Goal: Task Accomplishment & Management: Manage account settings

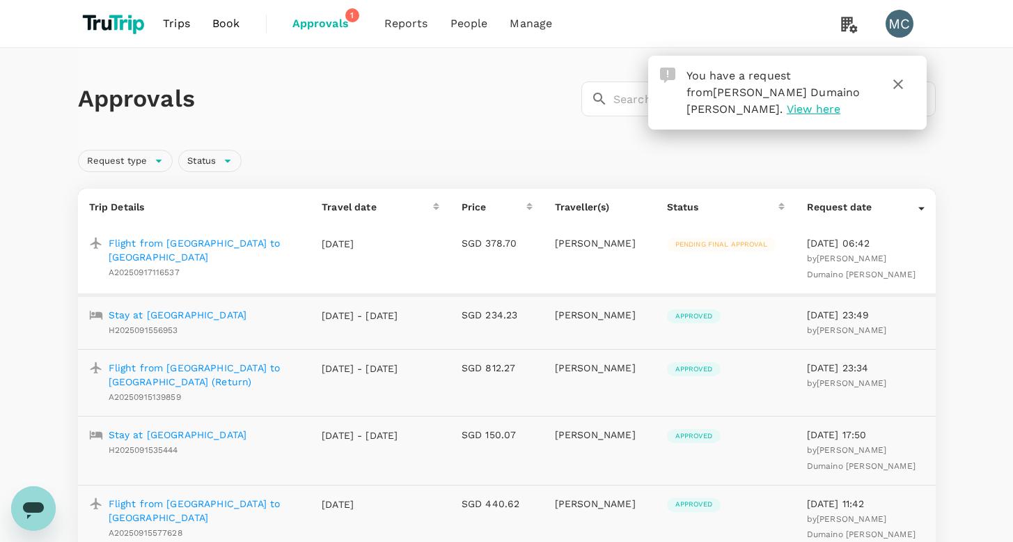
click at [351, 22] on span "1" at bounding box center [352, 15] width 14 height 14
click at [351, 20] on span "1" at bounding box center [352, 15] width 14 height 14
click at [898, 82] on icon "button" at bounding box center [898, 84] width 17 height 17
click at [341, 21] on span "Approvals" at bounding box center [327, 23] width 70 height 17
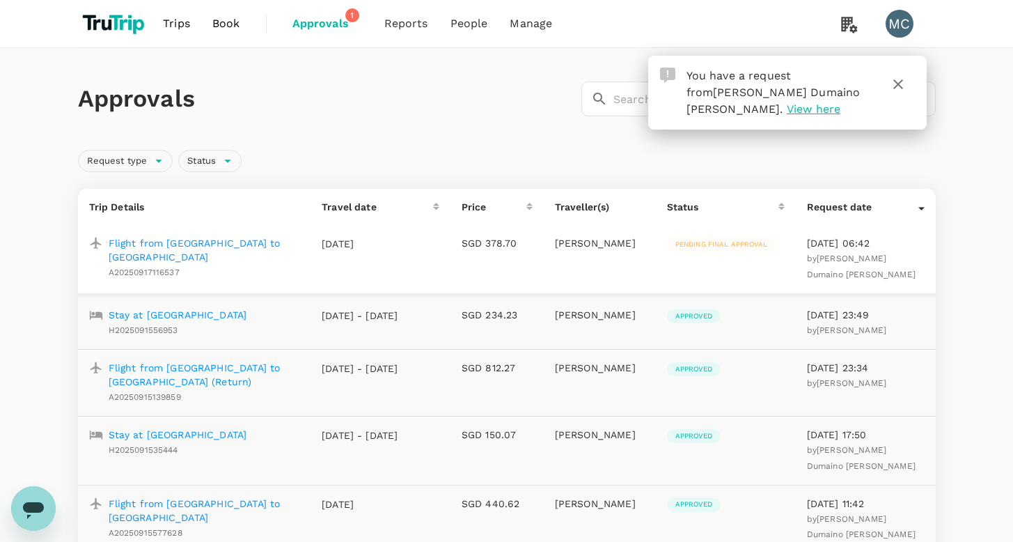
click at [898, 84] on icon "button" at bounding box center [898, 84] width 10 height 10
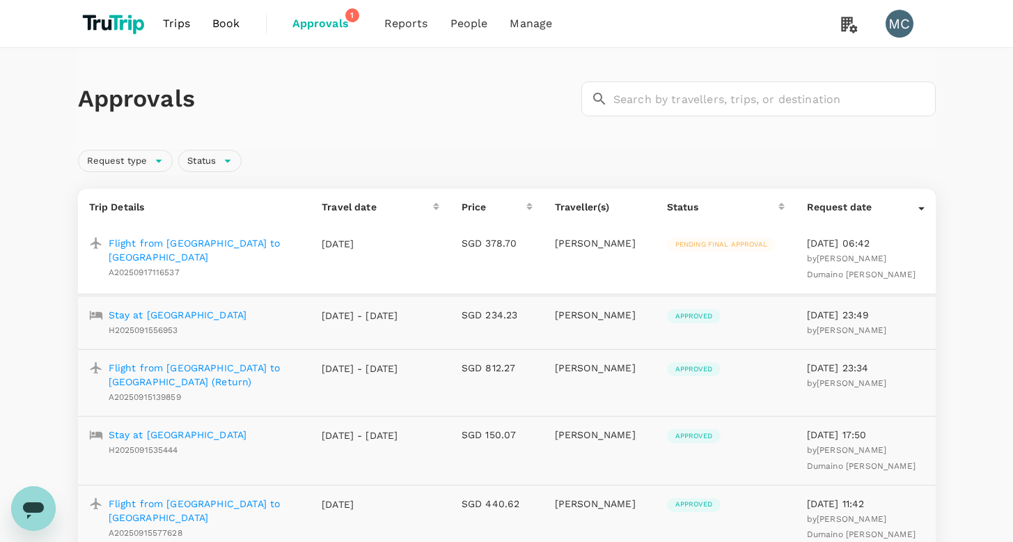
click at [204, 242] on p "Flight from [GEOGRAPHIC_DATA] to [GEOGRAPHIC_DATA]" at bounding box center [205, 250] width 192 height 28
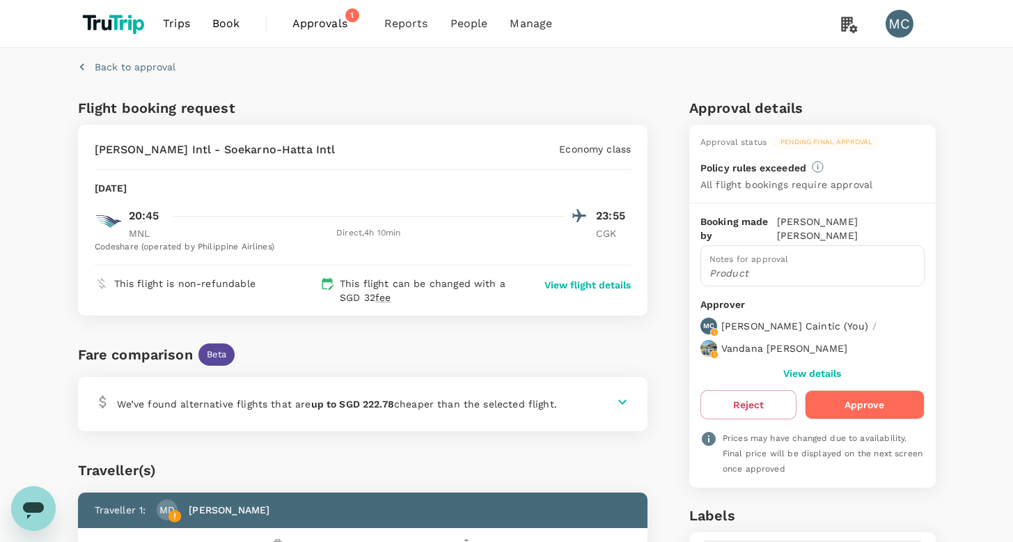
click at [894, 400] on button "Approve" at bounding box center [864, 404] width 119 height 29
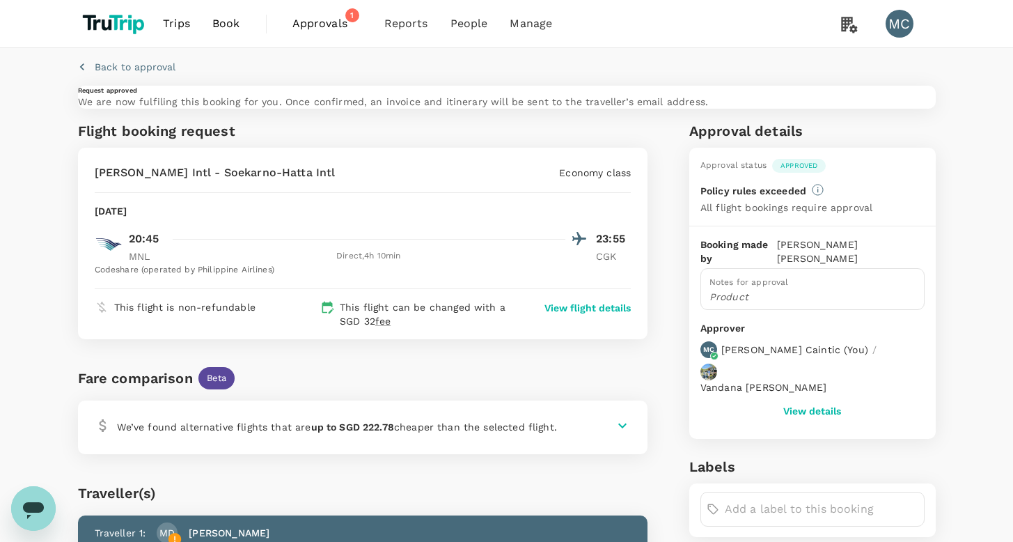
click at [335, 26] on span "Approvals" at bounding box center [327, 23] width 70 height 17
